Goal: Find specific page/section: Find specific page/section

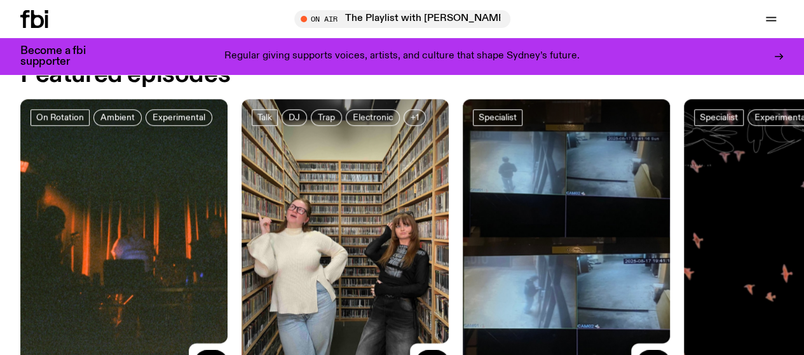
scroll to position [445, 0]
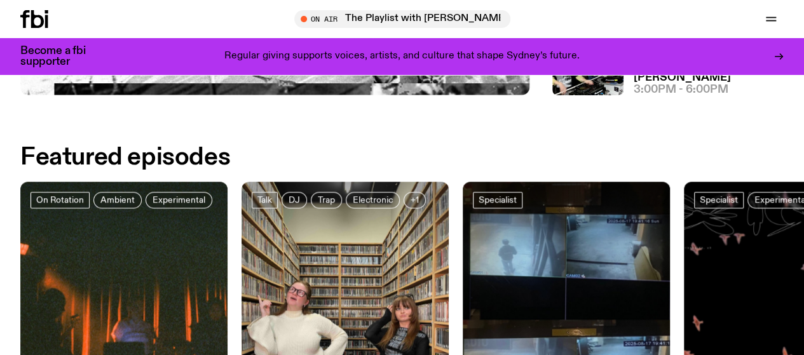
click at [0, 0] on link "Explore" at bounding box center [0, 0] width 0 height 0
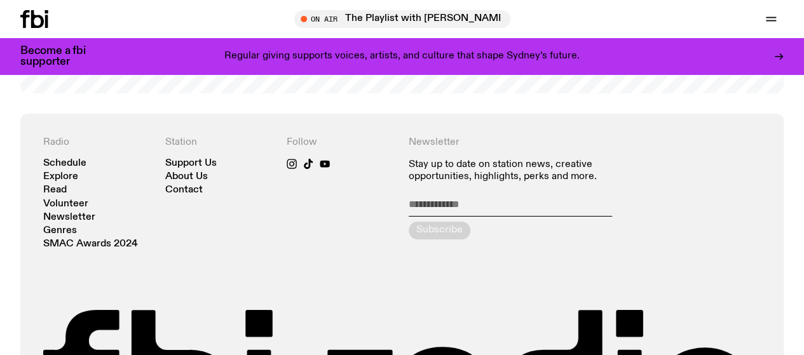
scroll to position [2215, 0]
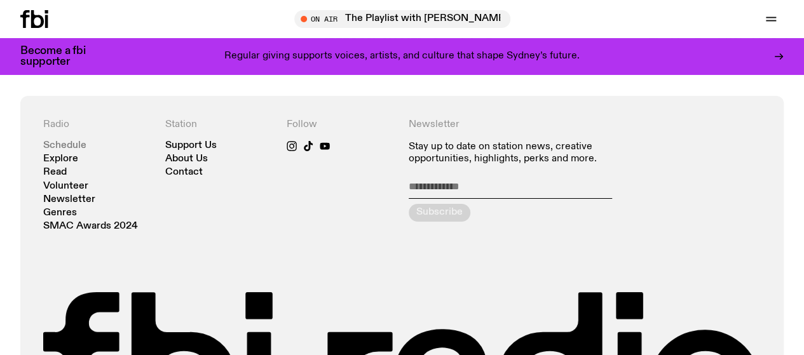
click at [68, 151] on link "Schedule" at bounding box center [64, 146] width 43 height 10
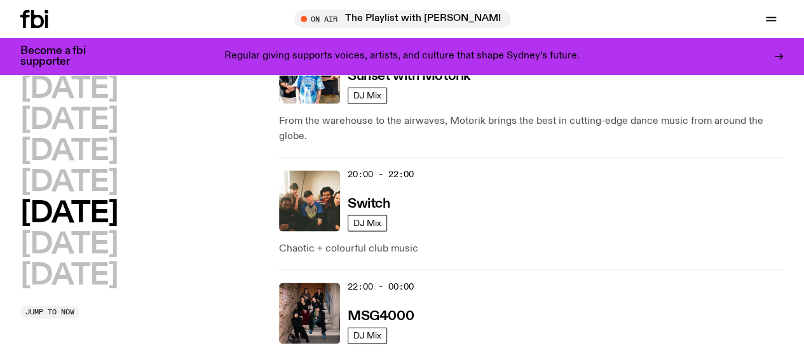
scroll to position [817, 0]
click at [0, 0] on icon "button" at bounding box center [0, 0] width 0 height 0
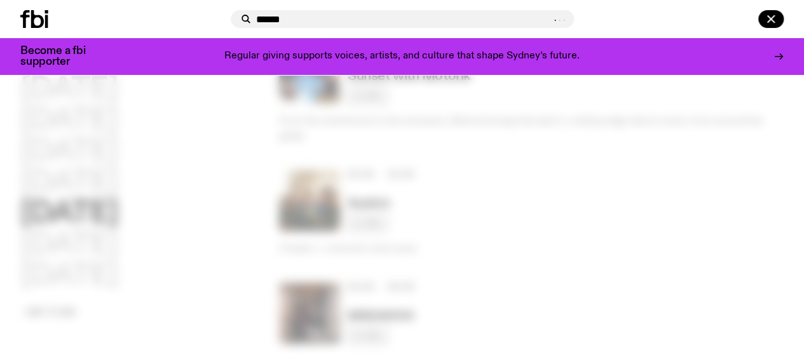
type input "******"
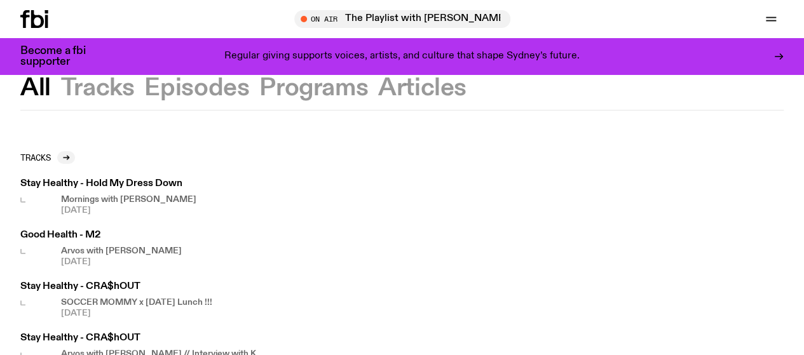
scroll to position [64, 0]
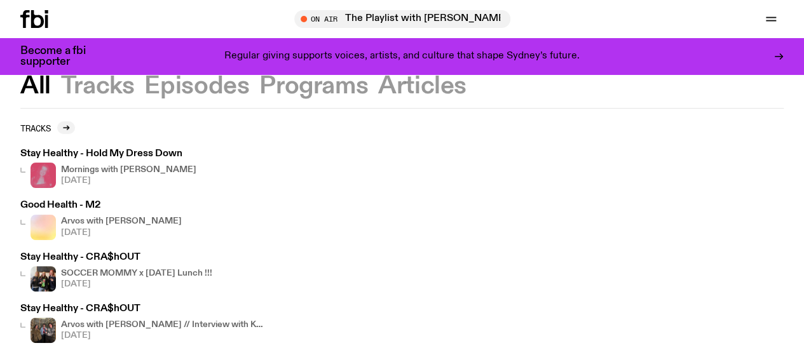
click at [378, 96] on button "Programs" at bounding box center [422, 86] width 88 height 23
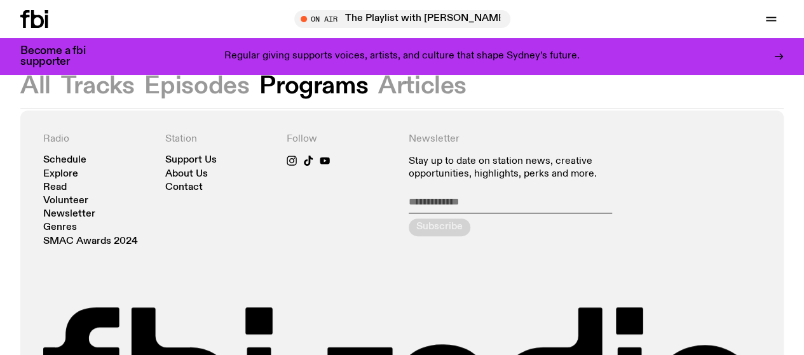
scroll to position [127, 0]
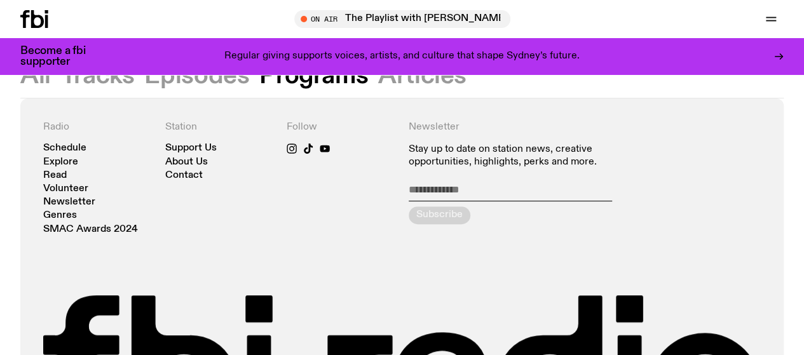
click at [0, 0] on link "Read" at bounding box center [0, 0] width 0 height 0
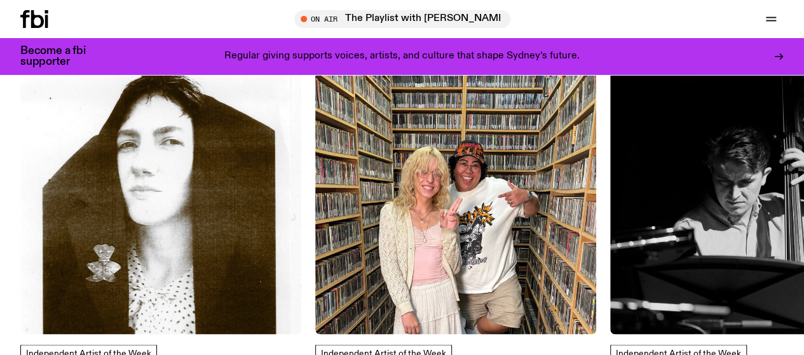
scroll to position [1008, 0]
